Goal: Task Accomplishment & Management: Complete application form

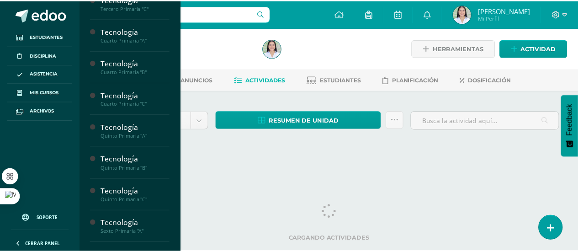
scroll to position [284, 0]
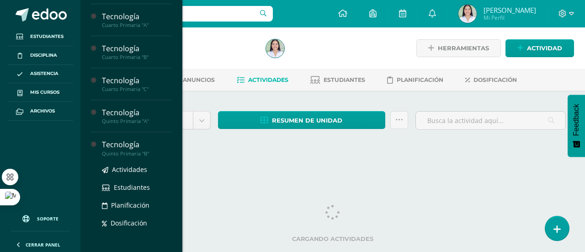
click at [139, 157] on div "Actividades Estudiantes Planificación Dosificación" at bounding box center [137, 203] width 70 height 92
click at [133, 150] on div "Quinto Primaria "B"" at bounding box center [137, 153] width 70 height 6
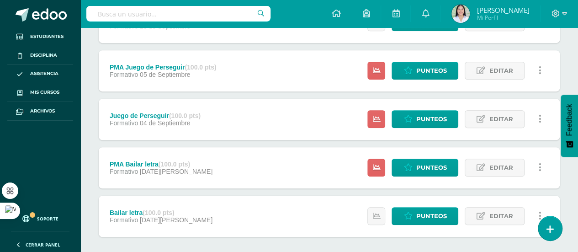
scroll to position [257, 0]
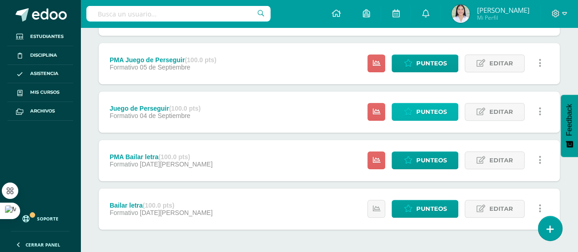
click at [421, 107] on span "Punteos" at bounding box center [431, 111] width 31 height 17
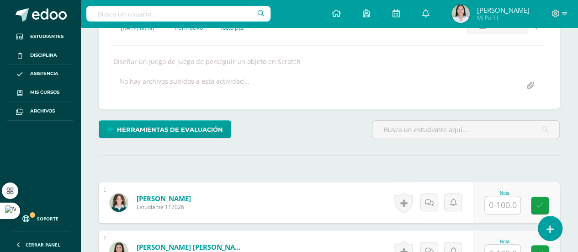
scroll to position [145, 0]
click at [503, 196] on input "text" at bounding box center [503, 205] width 36 height 18
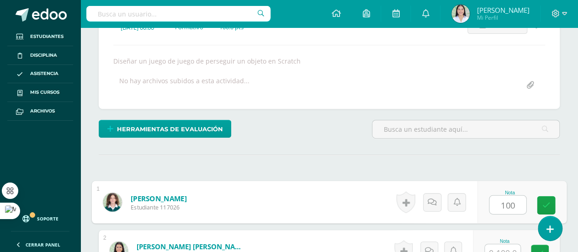
type input "100"
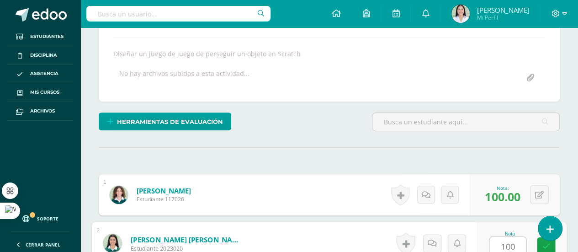
type input "100"
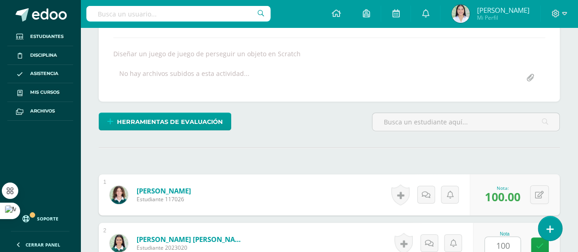
scroll to position [318, 0]
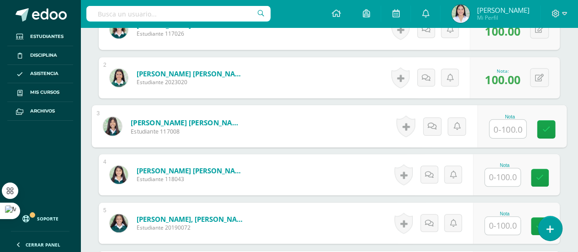
click at [504, 177] on input "text" at bounding box center [503, 177] width 36 height 18
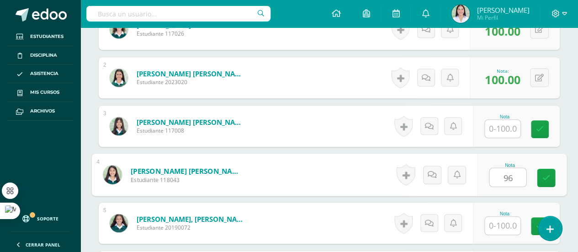
type input "96"
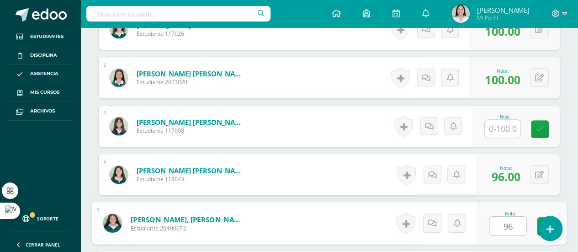
type input "96"
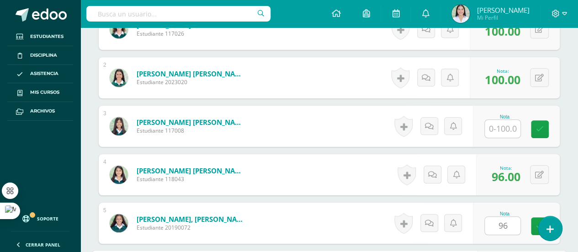
scroll to position [463, 0]
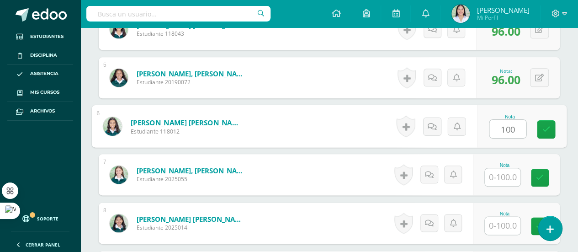
type input "100"
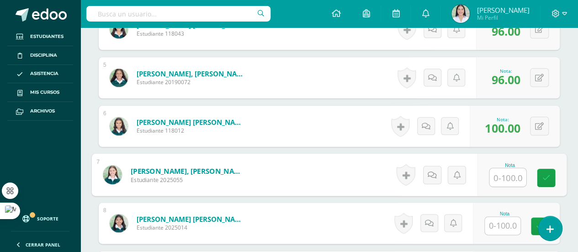
click at [504, 223] on input "text" at bounding box center [503, 226] width 36 height 18
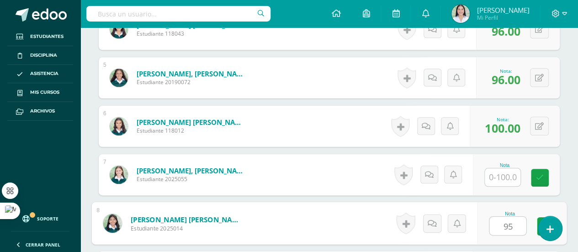
type input "95"
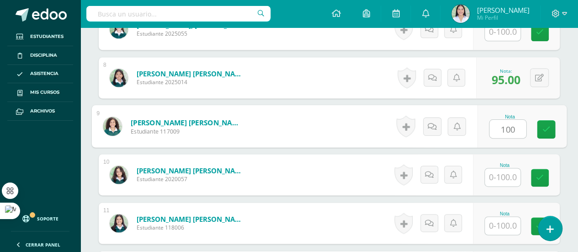
type input "100"
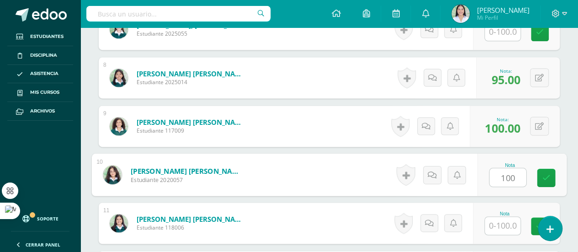
type input "100"
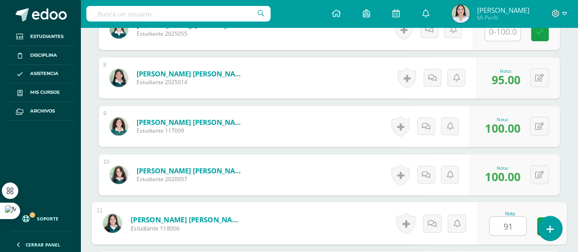
type input "91"
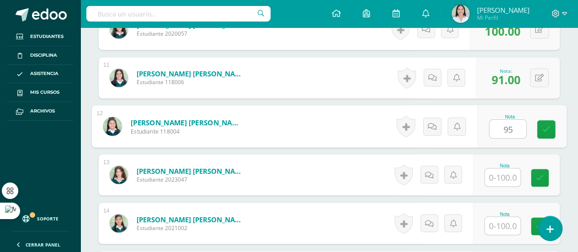
type input "95"
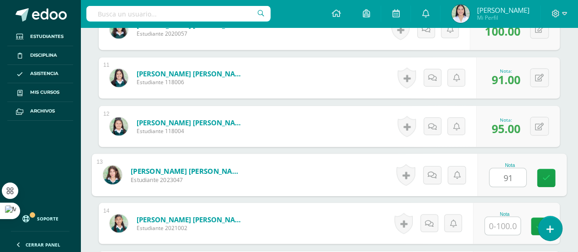
type input "91"
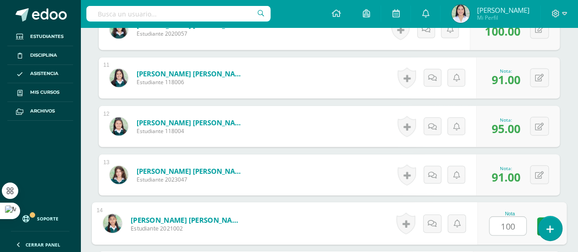
type input "100"
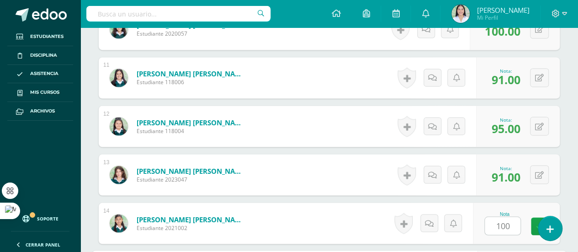
scroll to position [899, 0]
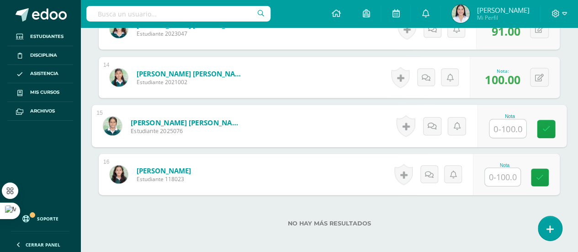
click at [507, 171] on input "text" at bounding box center [503, 177] width 36 height 18
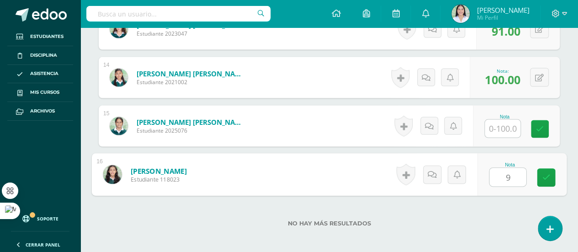
type input "95"
